Goal: Information Seeking & Learning: Learn about a topic

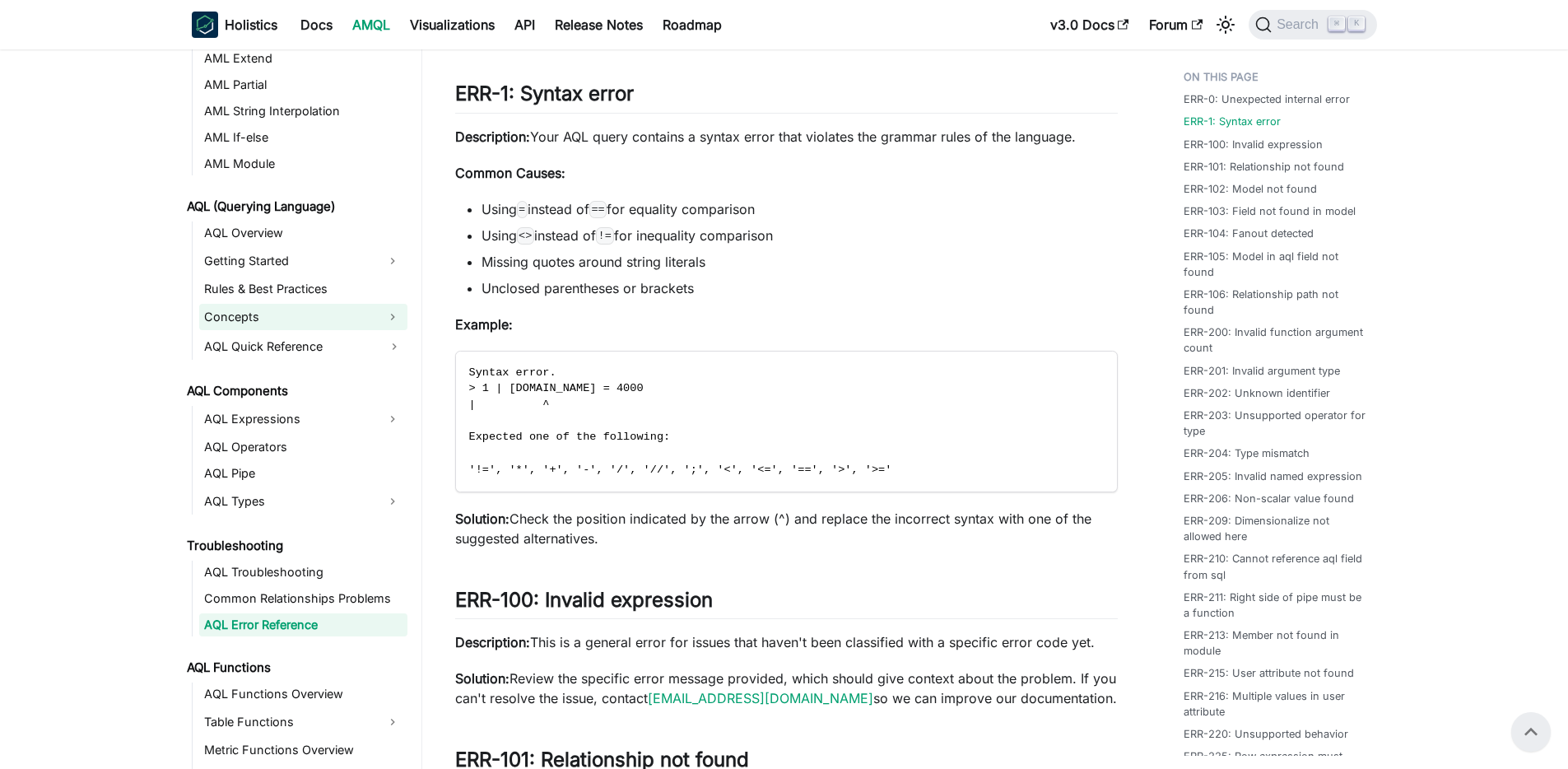
scroll to position [587, 0]
click at [259, 420] on link "AQL Expressions" at bounding box center [289, 417] width 178 height 26
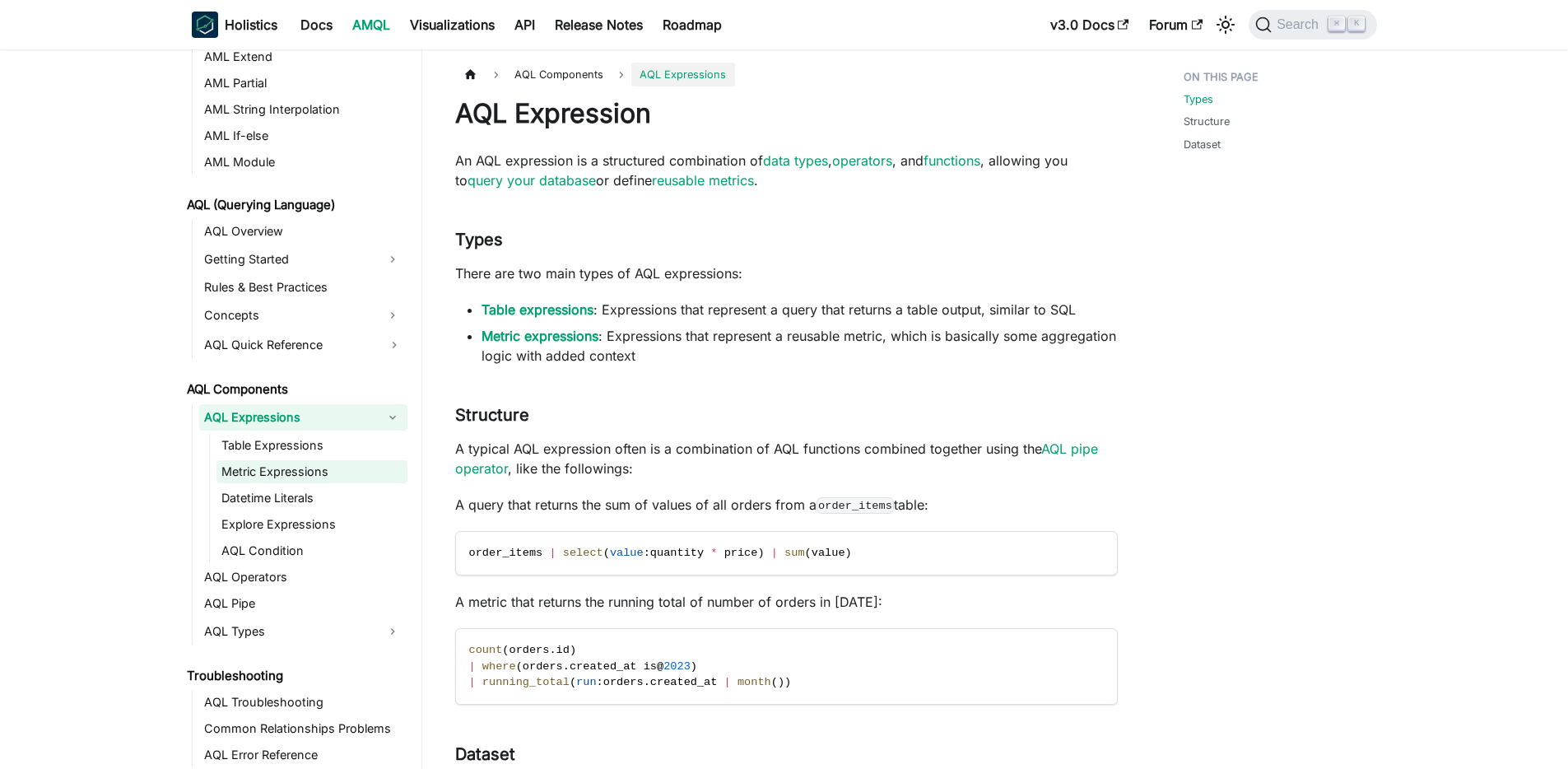
click at [259, 474] on link "Metric Expressions" at bounding box center [312, 471] width 191 height 23
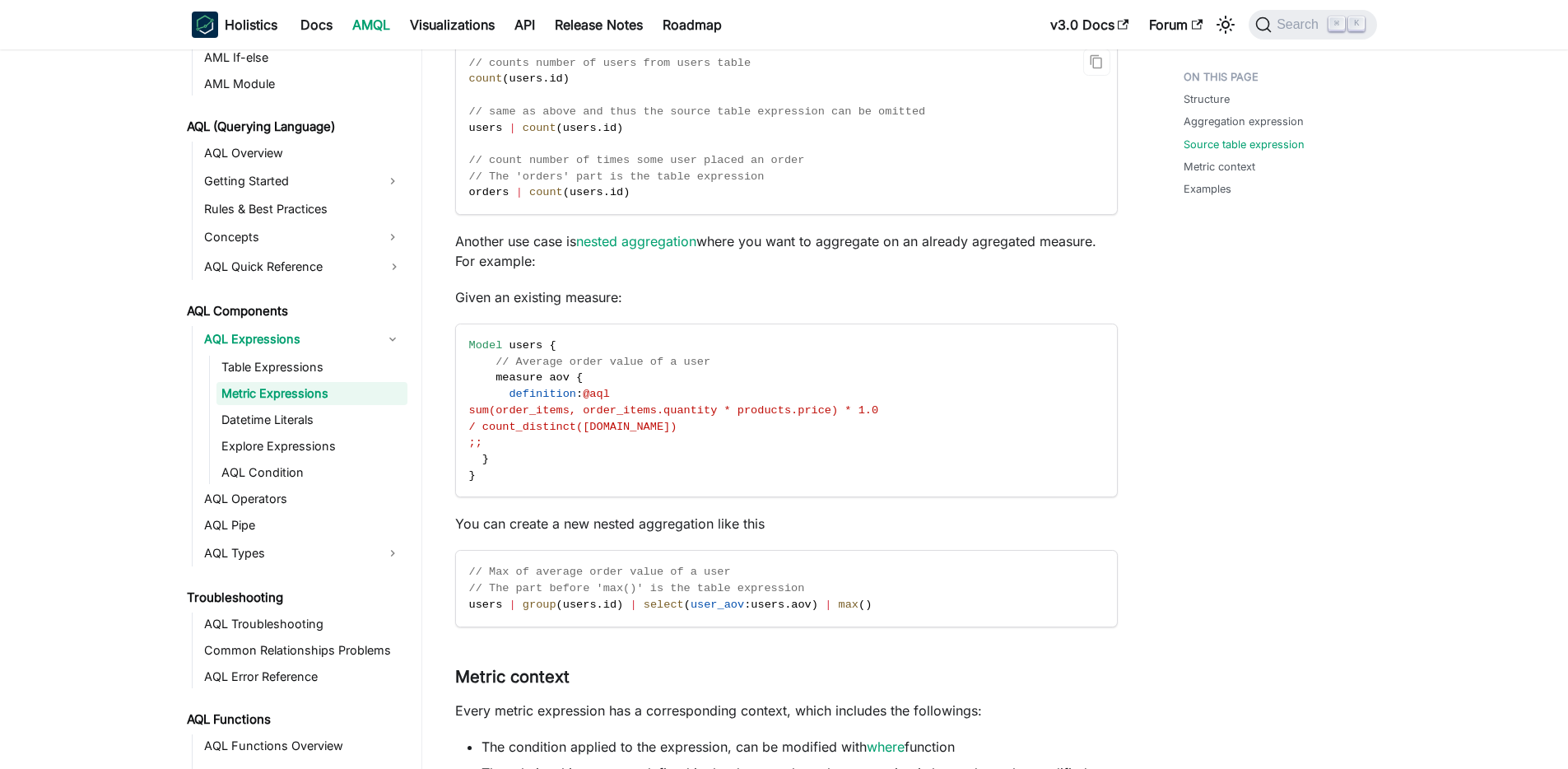
scroll to position [951, 0]
click at [295, 422] on link "Datetime Literals" at bounding box center [312, 419] width 191 height 23
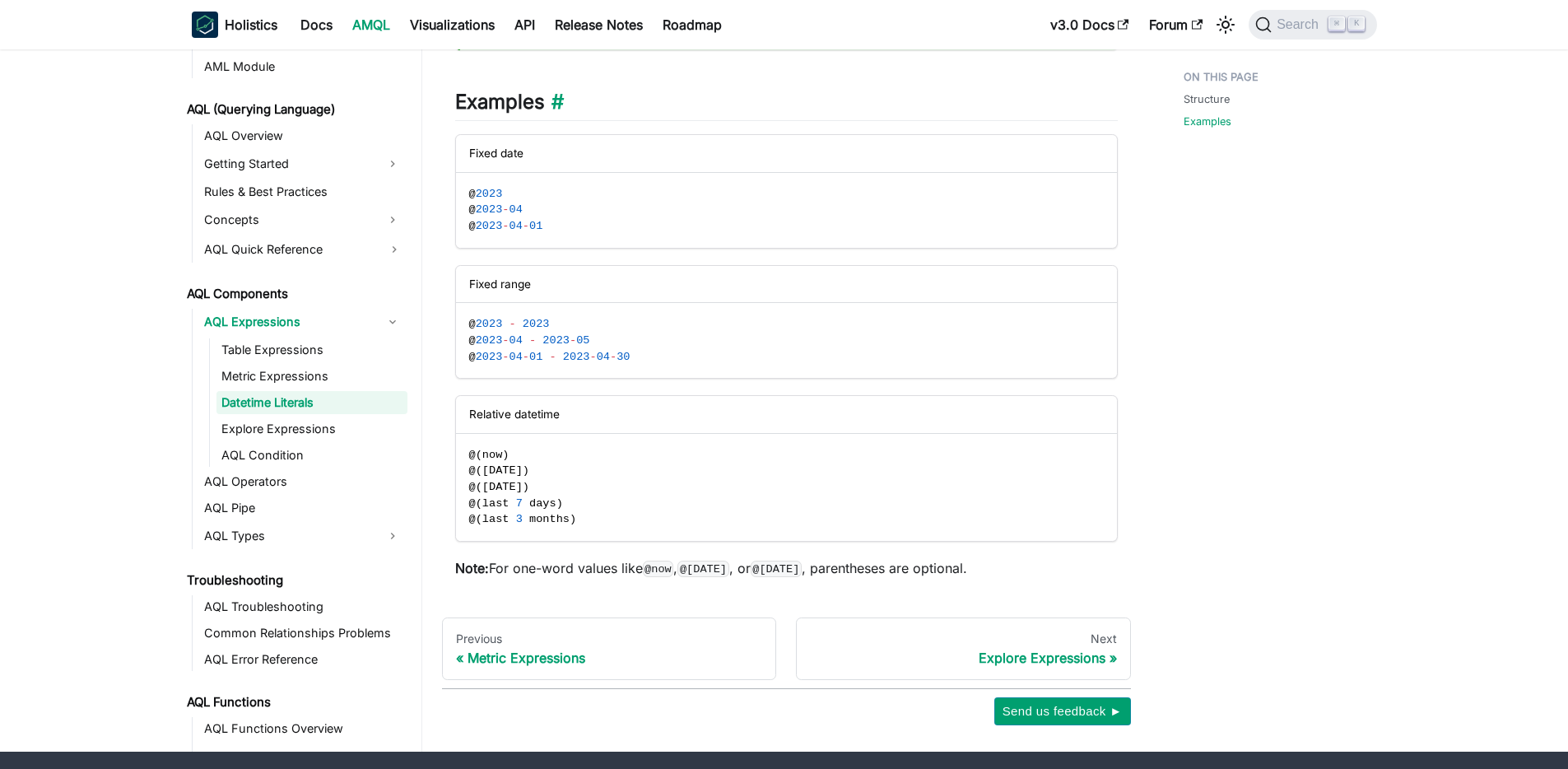
scroll to position [393, 0]
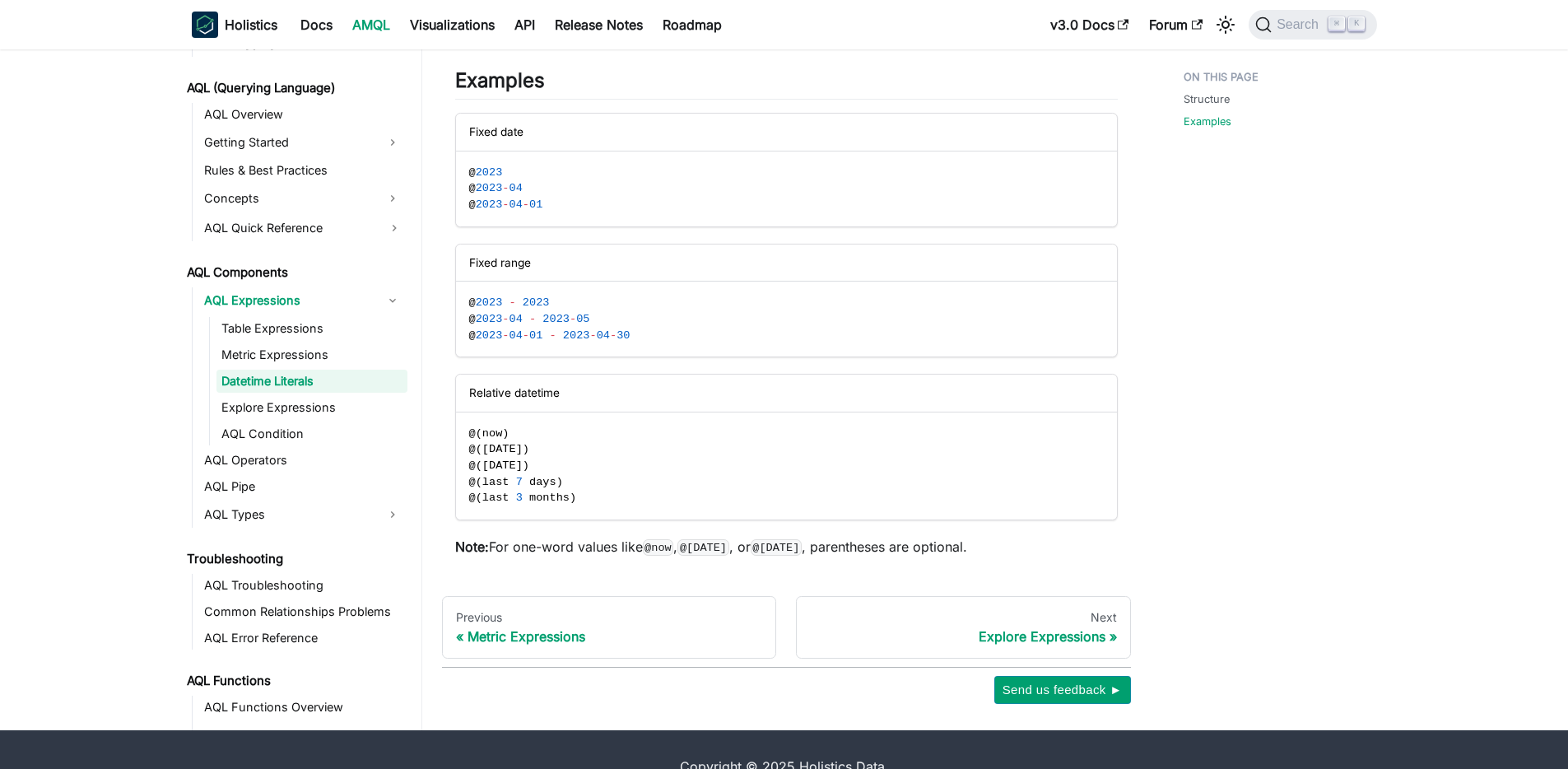
click at [801, 549] on code "@[DATE]" at bounding box center [776, 548] width 51 height 16
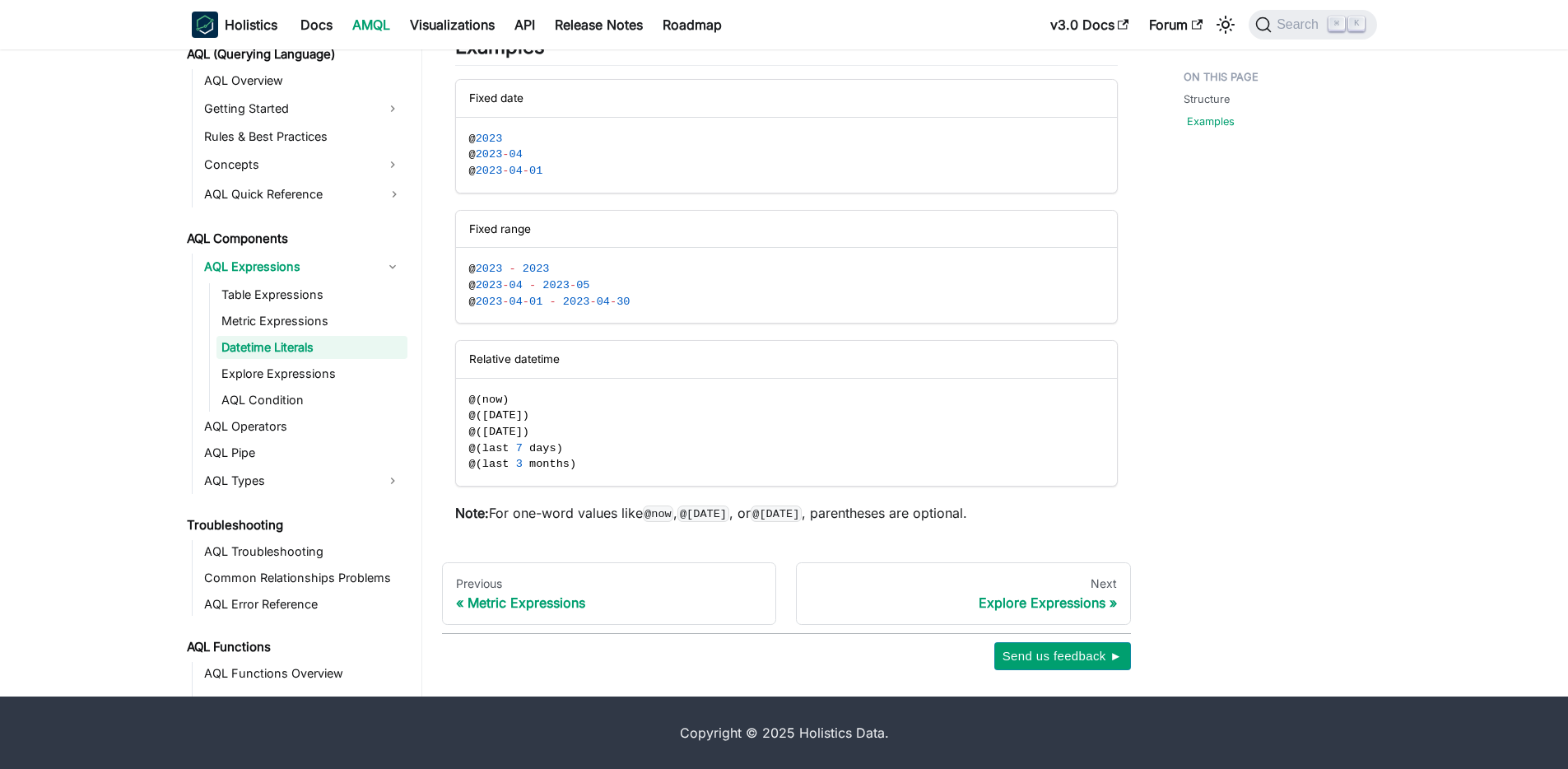
click at [1214, 122] on link "Examples" at bounding box center [1210, 121] width 47 height 15
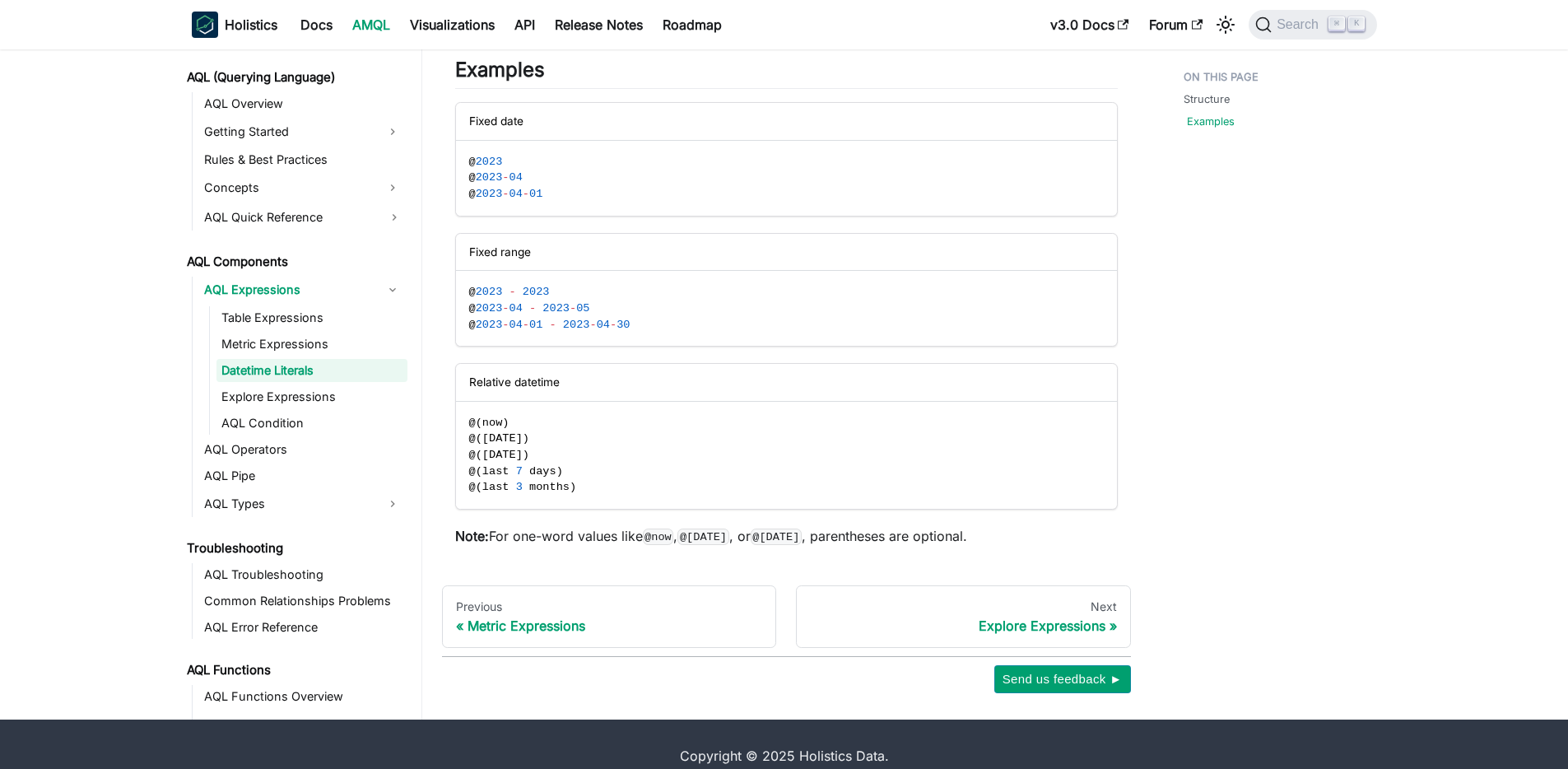
click at [1208, 119] on link "Examples" at bounding box center [1210, 121] width 47 height 15
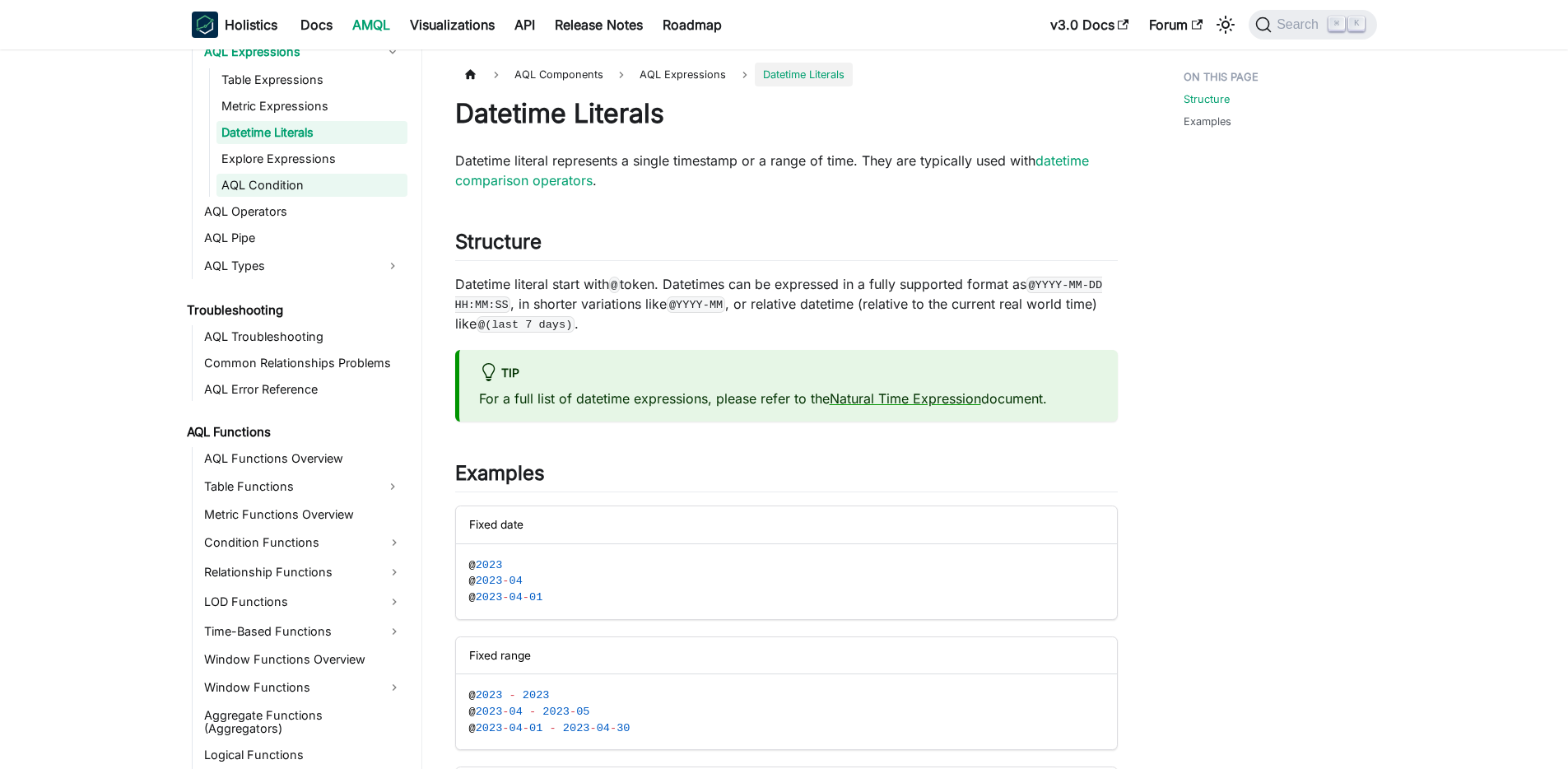
scroll to position [977, 0]
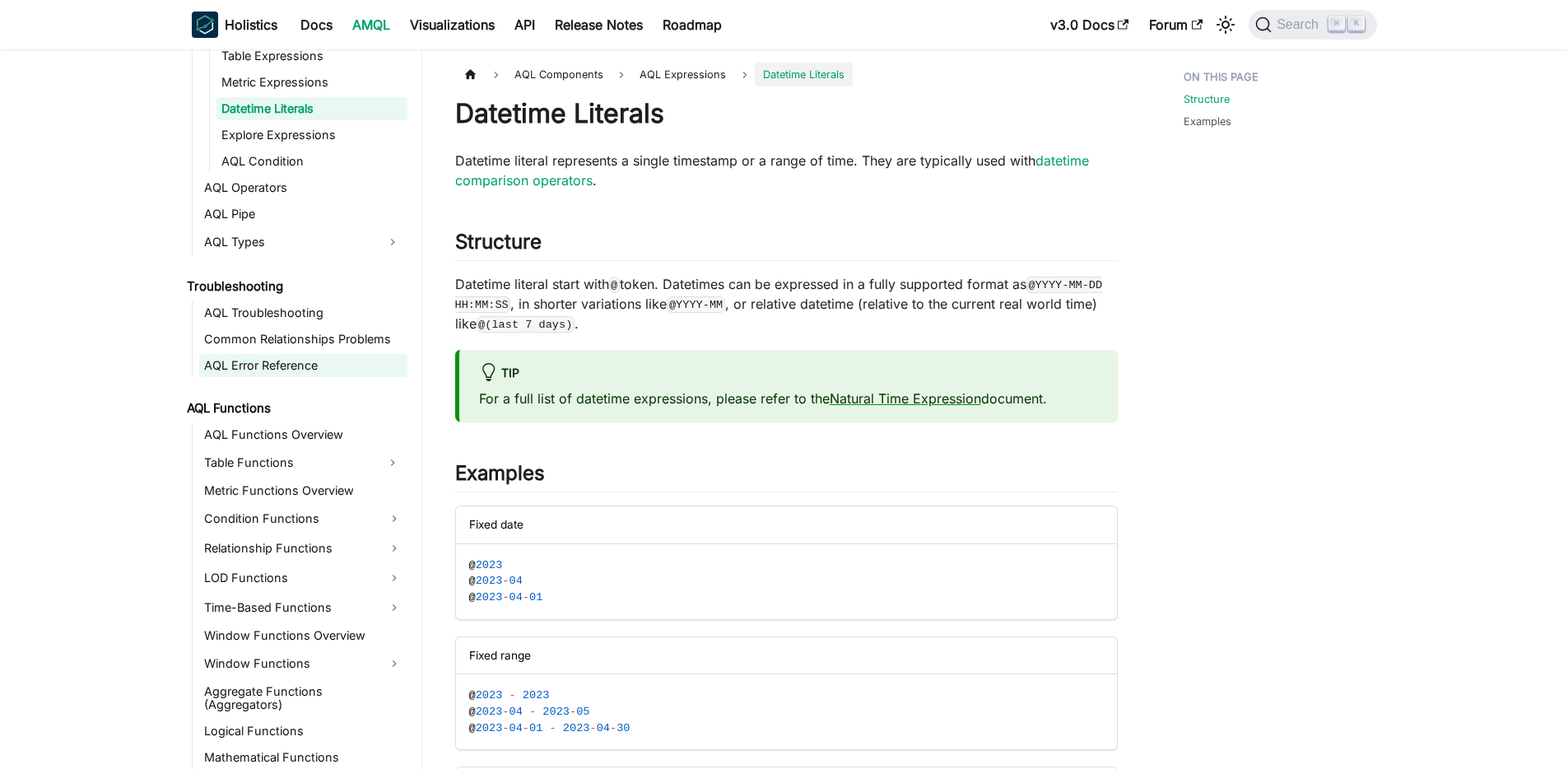
click at [264, 365] on link "AQL Error Reference" at bounding box center [303, 365] width 209 height 23
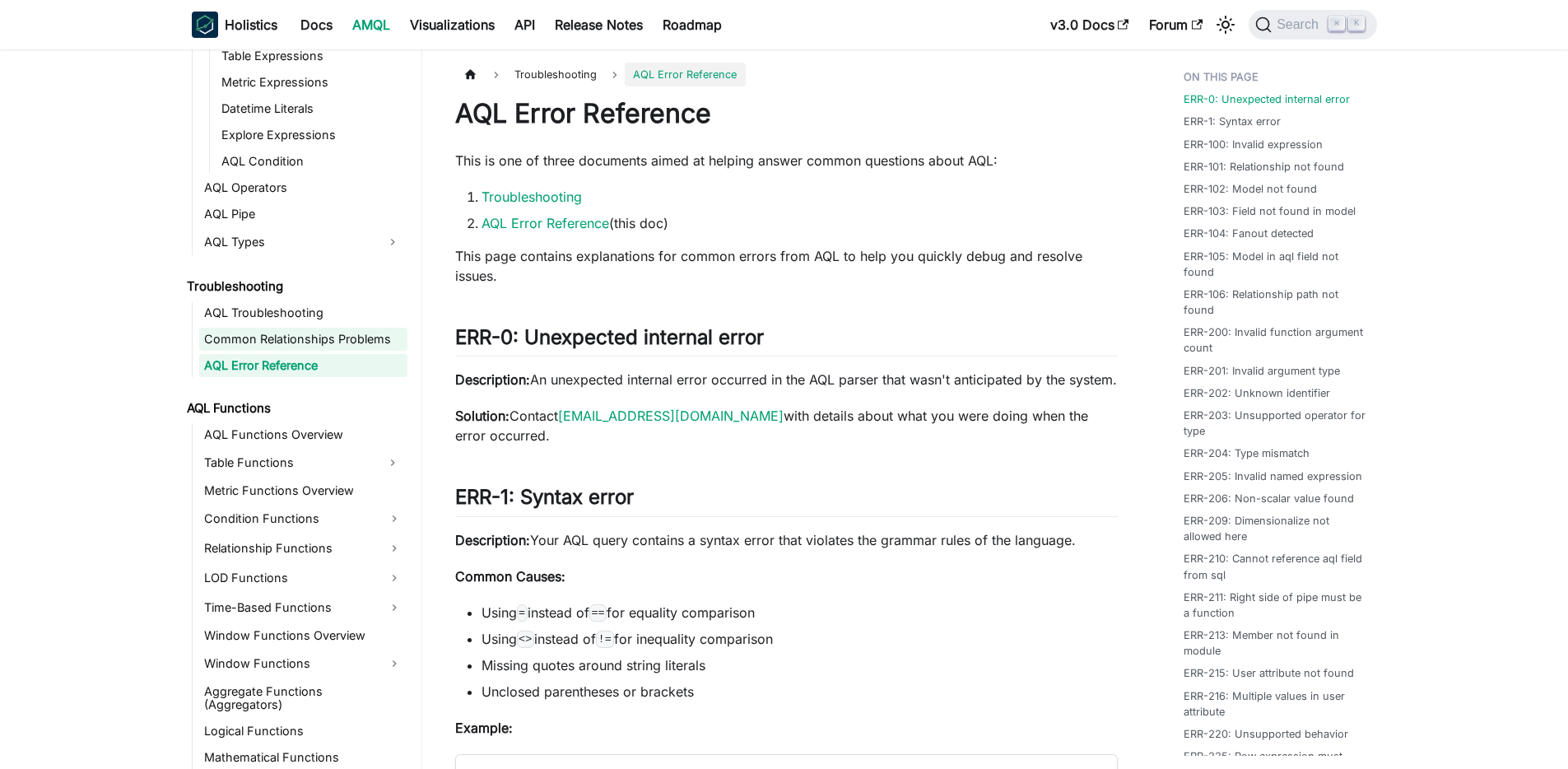
click at [268, 341] on link "Common Relationships Problems" at bounding box center [303, 339] width 209 height 23
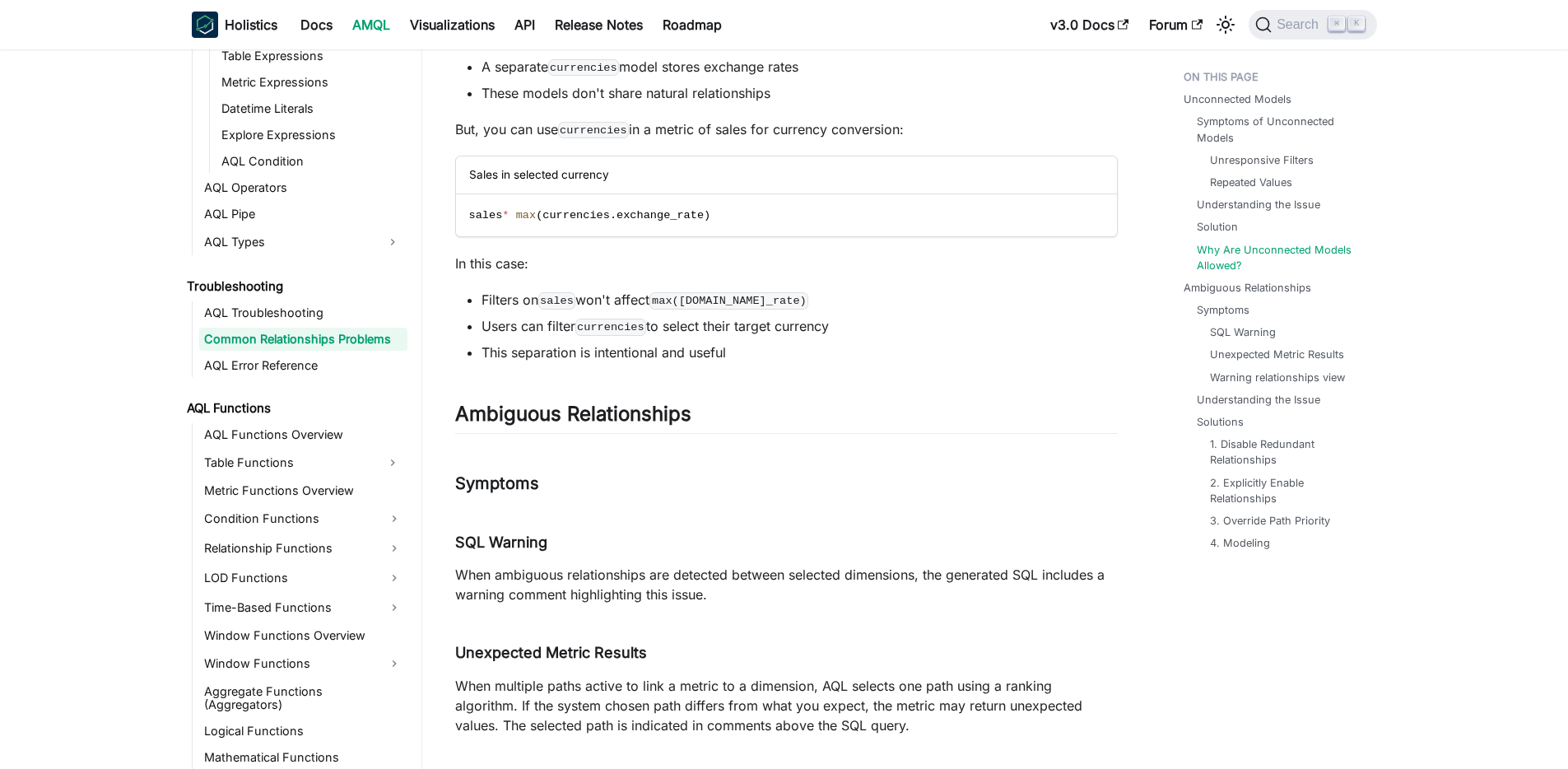
scroll to position [1269, 0]
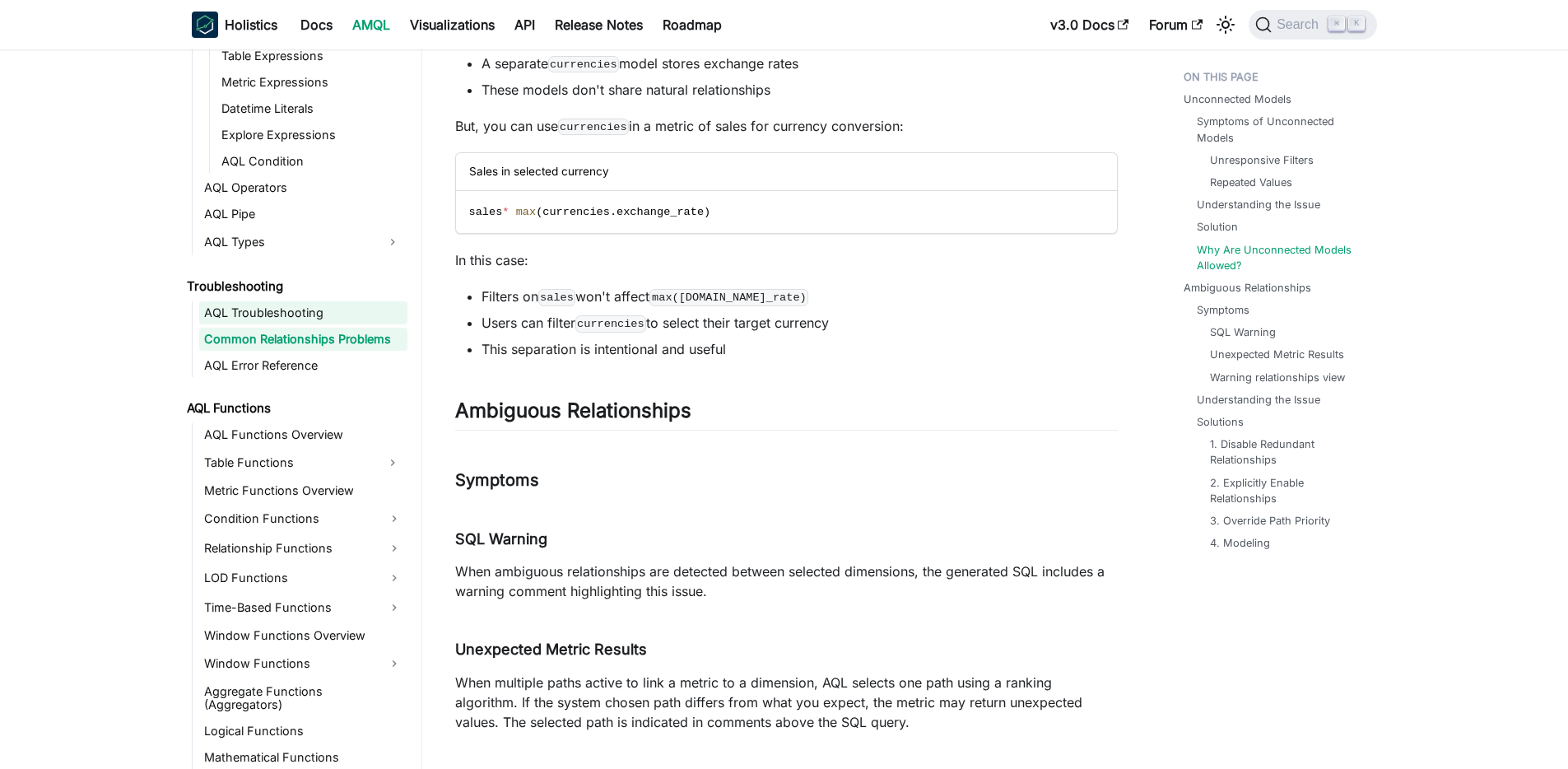
click at [236, 313] on link "AQL Troubleshooting" at bounding box center [303, 313] width 209 height 23
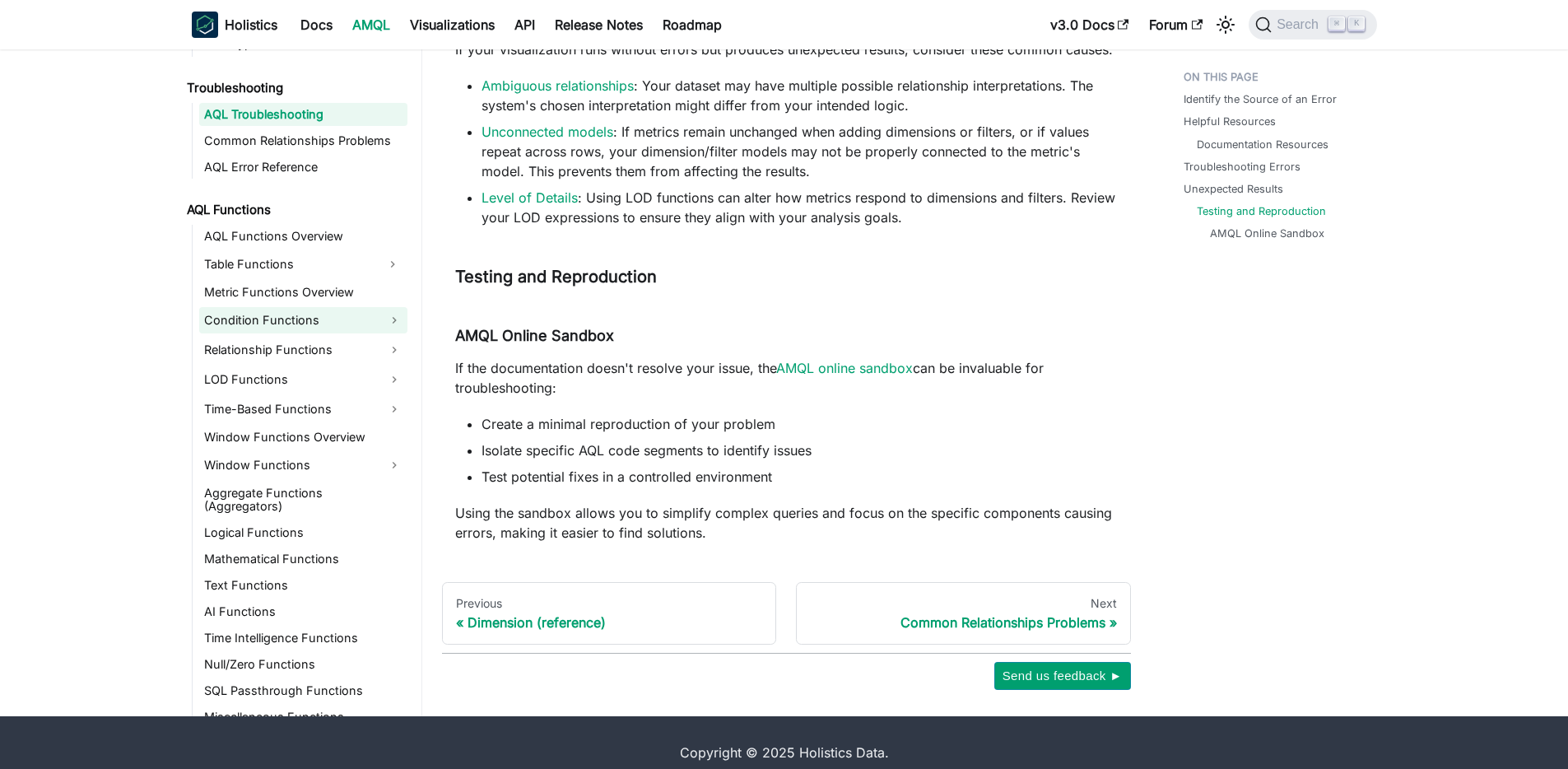
scroll to position [1142, 0]
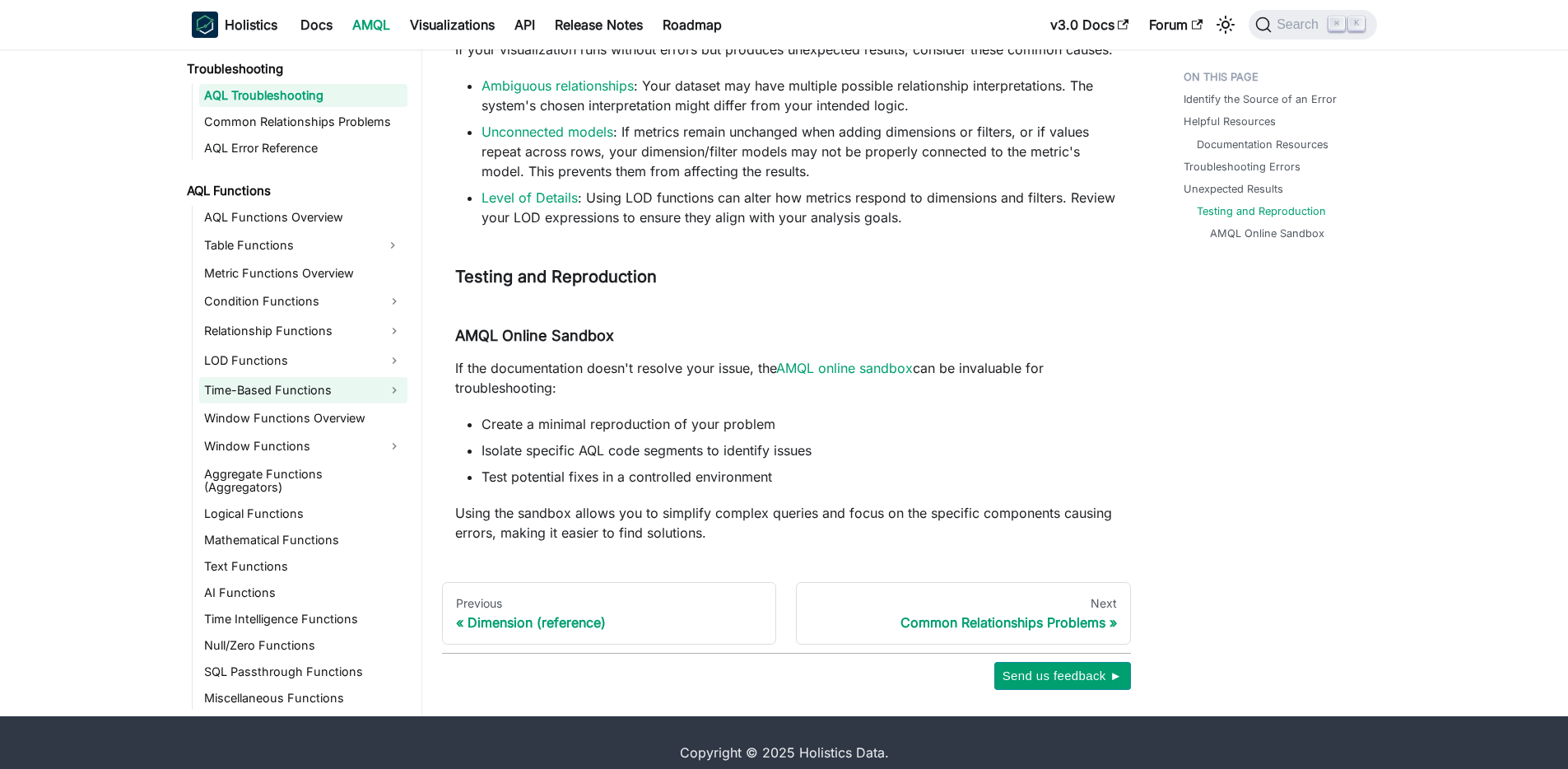
click at [269, 391] on link "Time-Based Functions" at bounding box center [303, 390] width 209 height 26
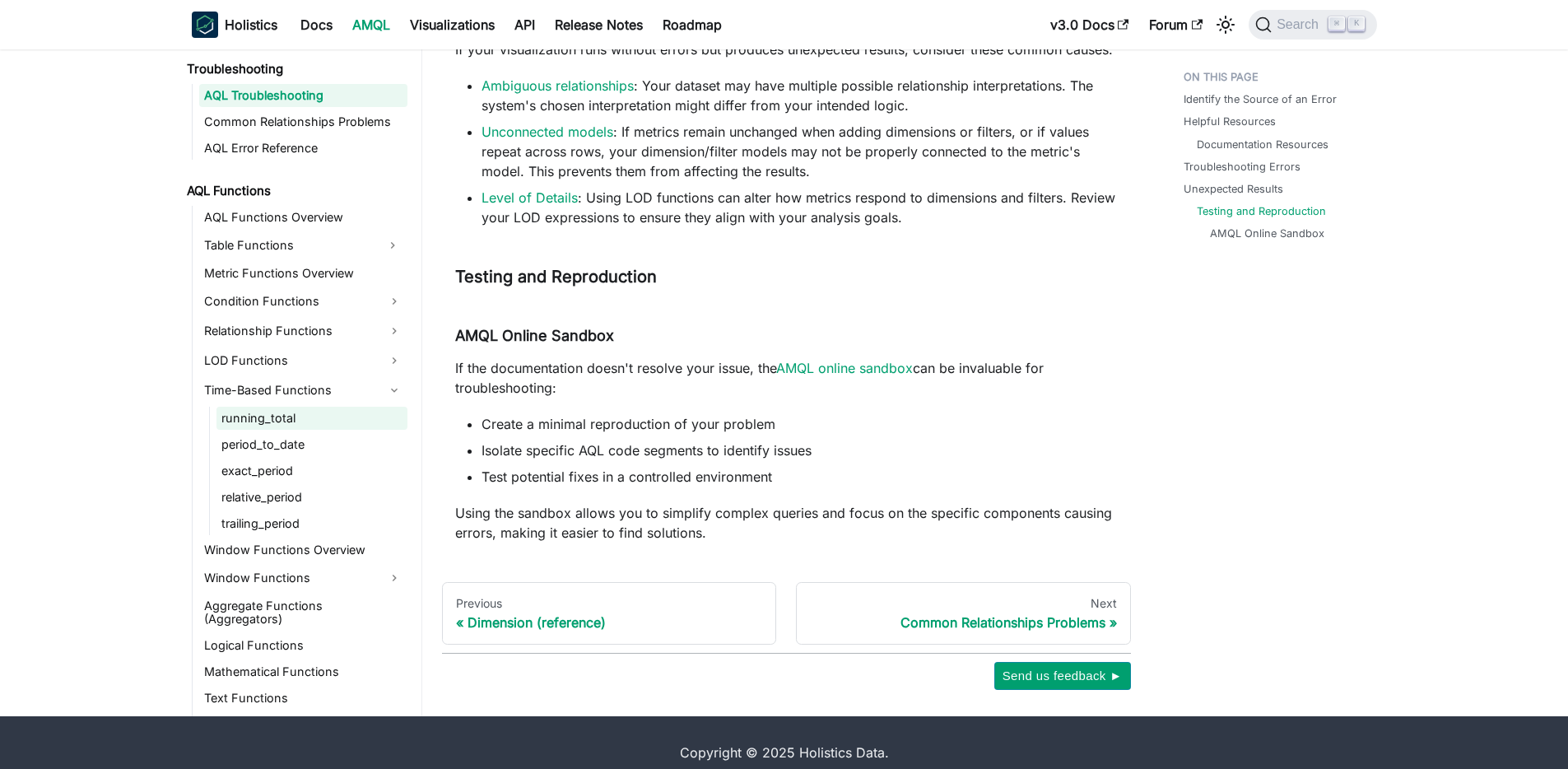
click at [258, 411] on link "running_total" at bounding box center [312, 418] width 191 height 23
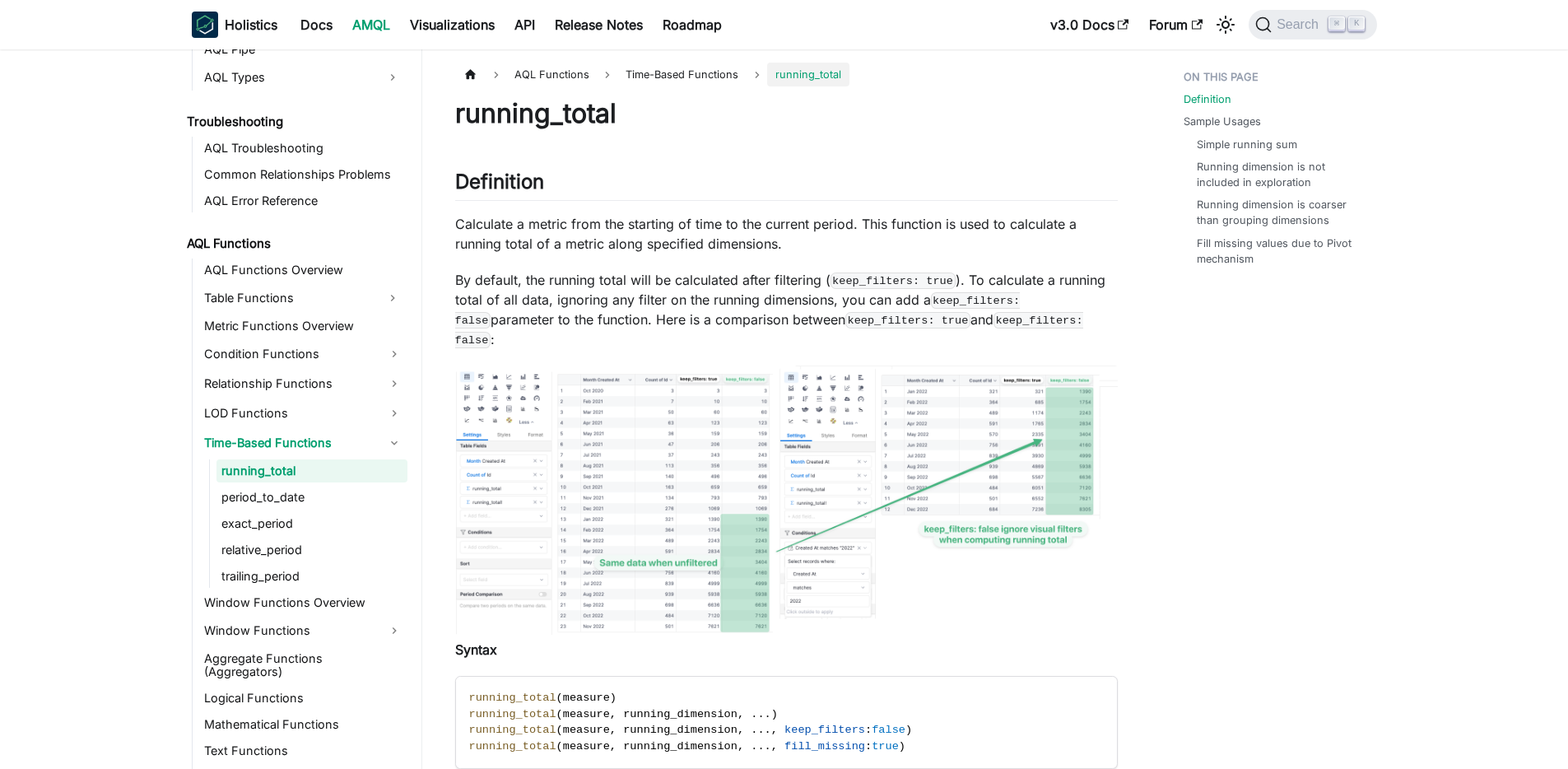
click at [626, 408] on img at bounding box center [787, 499] width 663 height 269
